Goal: Task Accomplishment & Management: Manage account settings

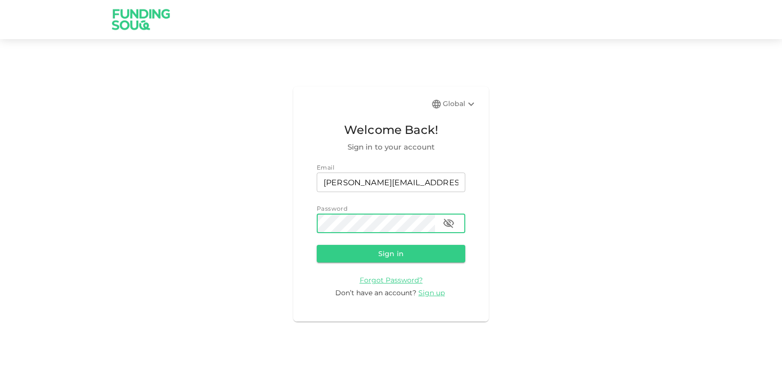
click at [605, 136] on div "Global Welcome Back! Sign in to your account Email email [PERSON_NAME][EMAIL_AD…" at bounding box center [391, 204] width 782 height 306
click at [344, 256] on button "Sign in" at bounding box center [391, 254] width 149 height 18
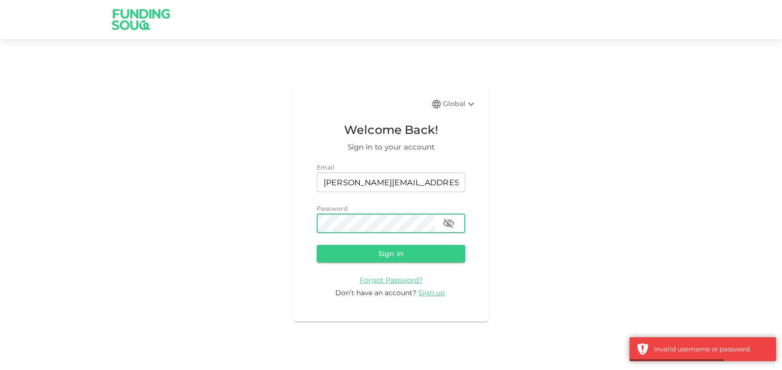
click at [265, 214] on div "Global Welcome Back! Sign in to your account Email email [PERSON_NAME][EMAIL_AD…" at bounding box center [391, 204] width 782 height 306
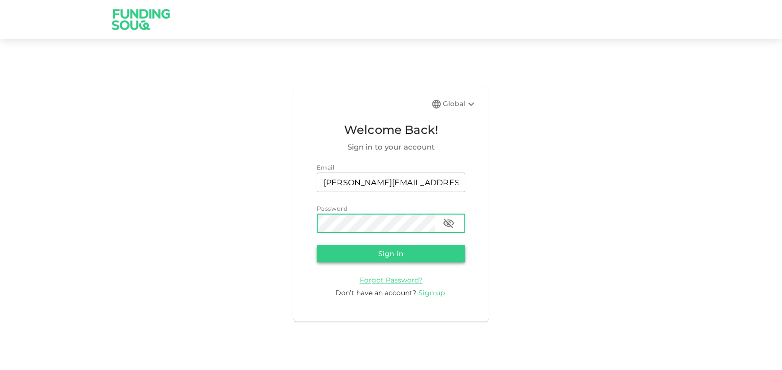
click at [354, 255] on button "Sign in" at bounding box center [391, 254] width 149 height 18
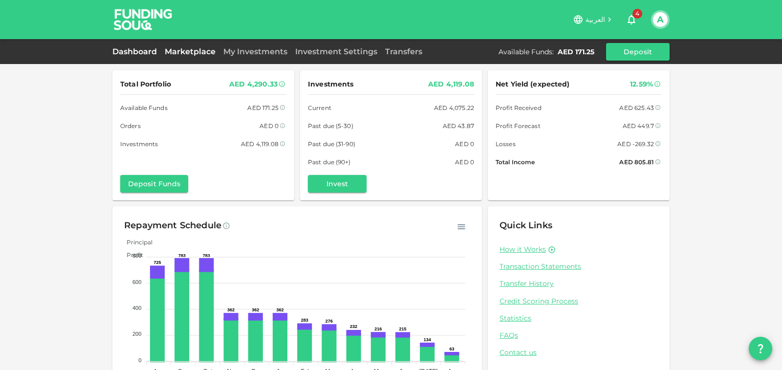
click at [201, 52] on link "Marketplace" at bounding box center [190, 51] width 59 height 9
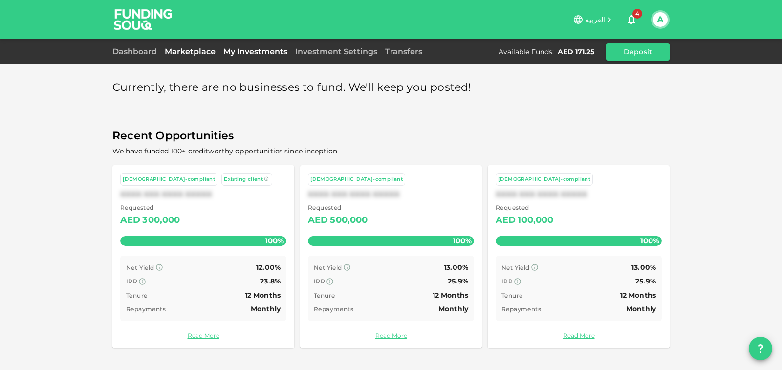
click at [247, 50] on link "My Investments" at bounding box center [255, 51] width 72 height 9
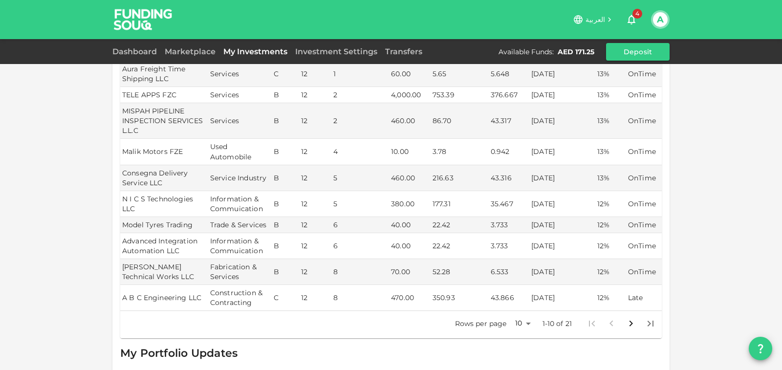
scroll to position [196, 0]
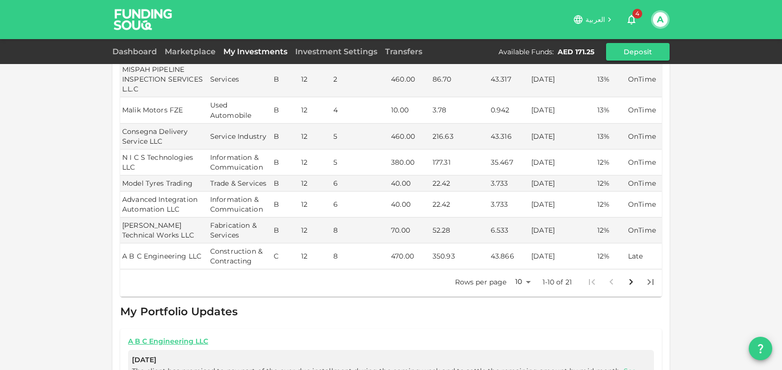
click at [527, 283] on body "العربية 4 A Dashboard Marketplace My Investments Investment Settings Transfers …" at bounding box center [391, 185] width 782 height 370
click at [518, 316] on li "25" at bounding box center [517, 315] width 29 height 18
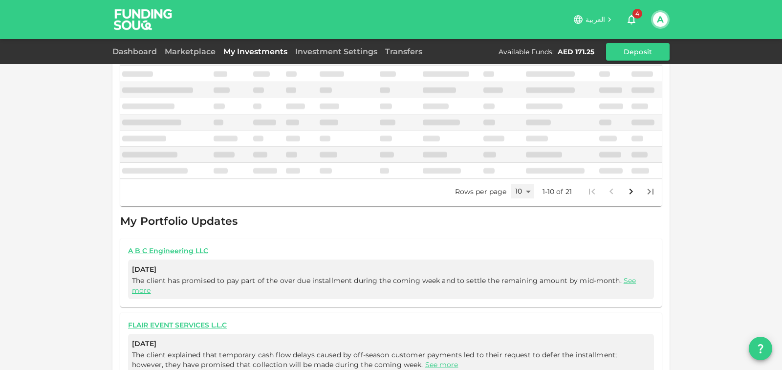
scroll to position [193, 0]
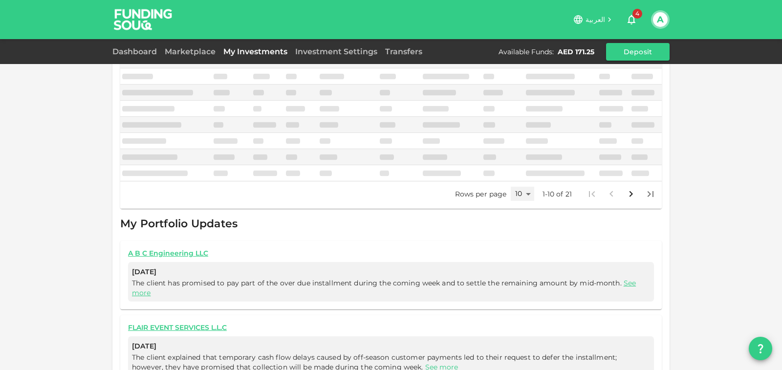
type input "25"
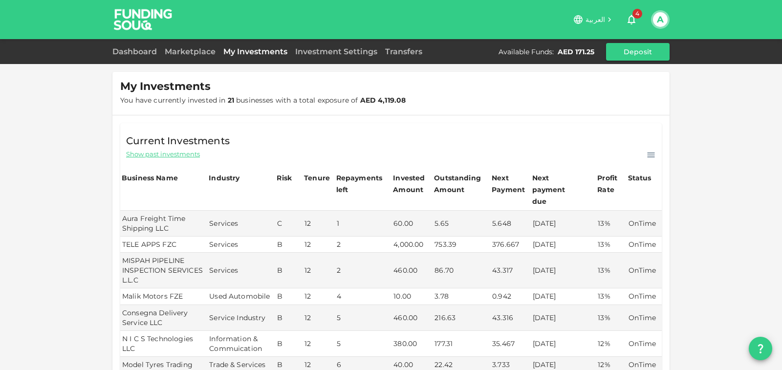
scroll to position [0, 0]
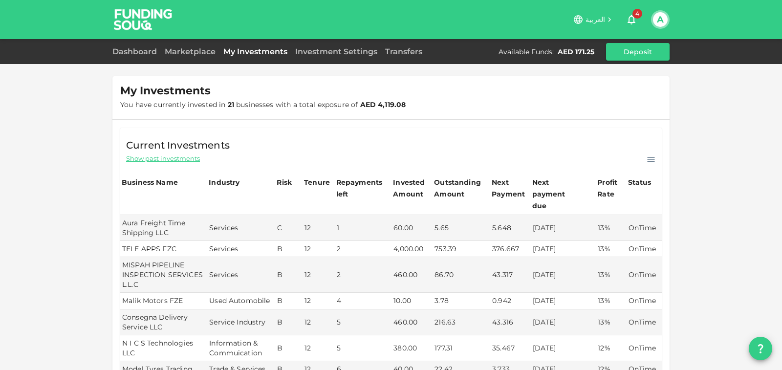
click at [658, 19] on button "A" at bounding box center [660, 19] width 15 height 15
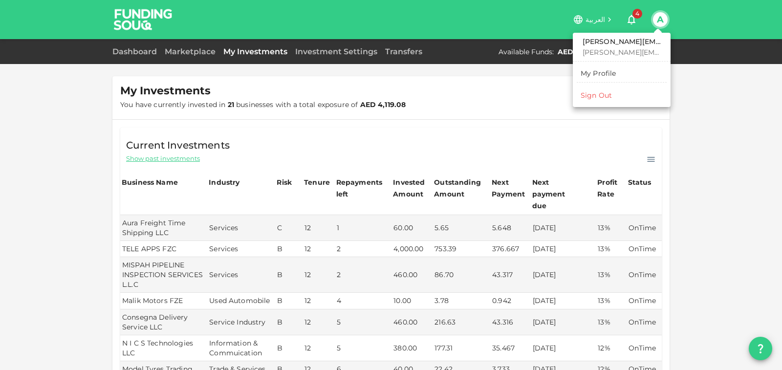
click at [605, 97] on div "Sign Out" at bounding box center [596, 95] width 31 height 10
